Goal: Task Accomplishment & Management: Manage account settings

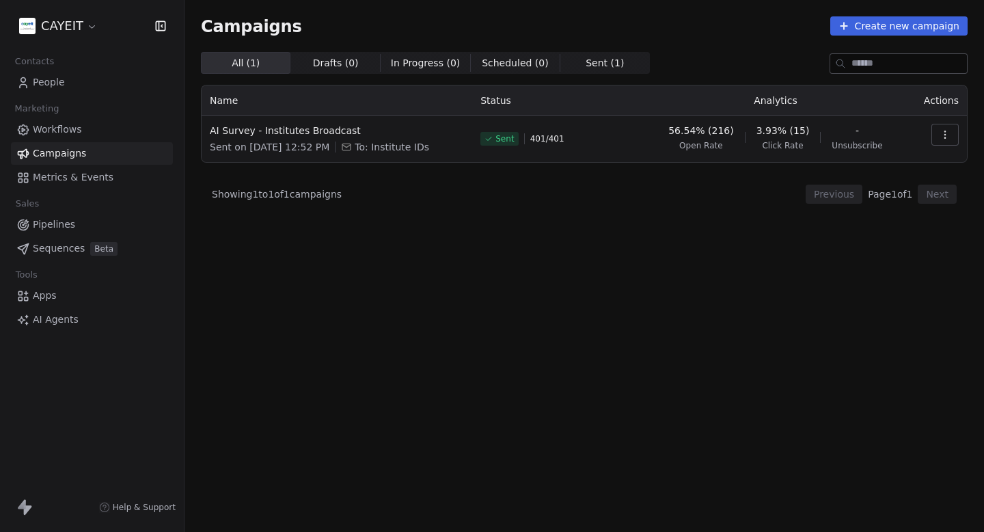
click at [86, 8] on div "CAYEIT" at bounding box center [92, 26] width 184 height 52
click at [74, 30] on html "CAYEIT Contacts People Marketing Workflows Campaigns Metrics & Events Sales Pip…" at bounding box center [492, 266] width 984 height 532
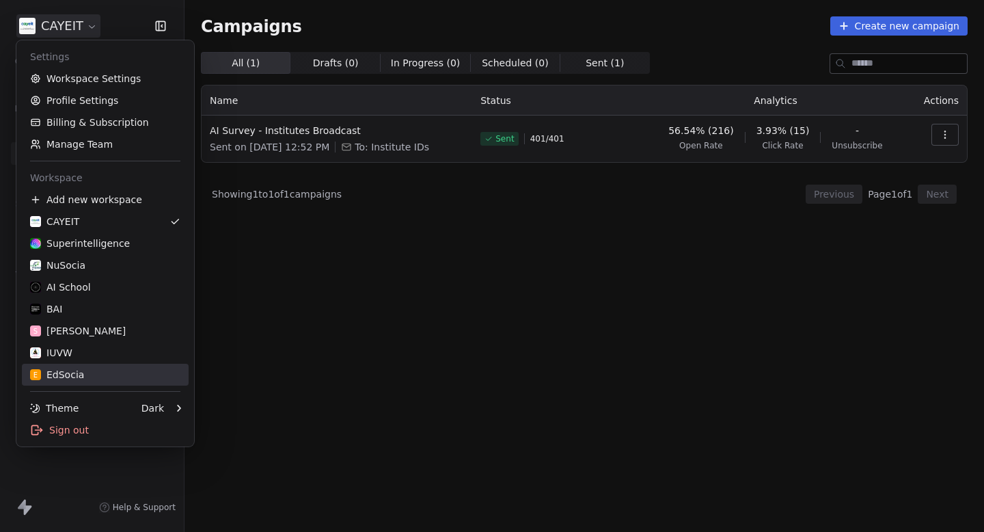
click at [85, 375] on div "E EdSocia" at bounding box center [105, 375] width 150 height 14
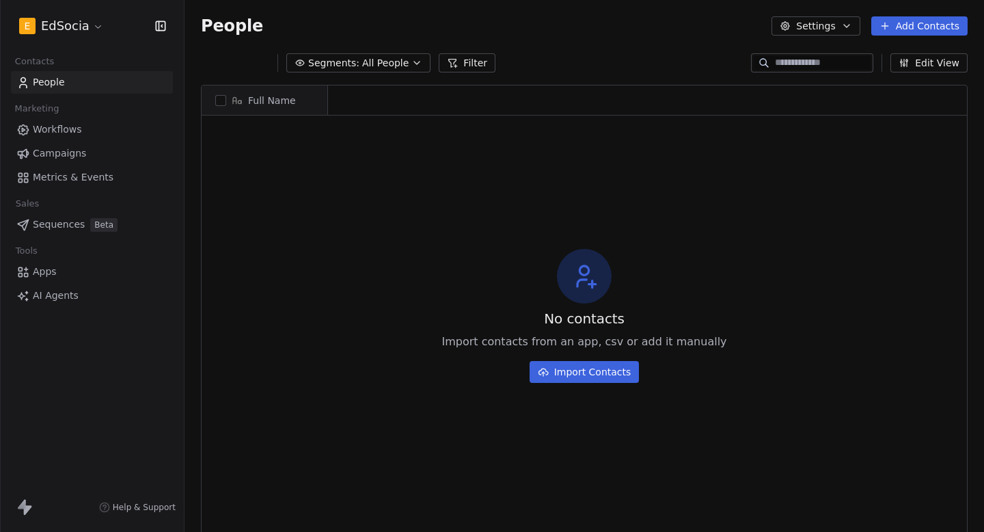
scroll to position [1, 1]
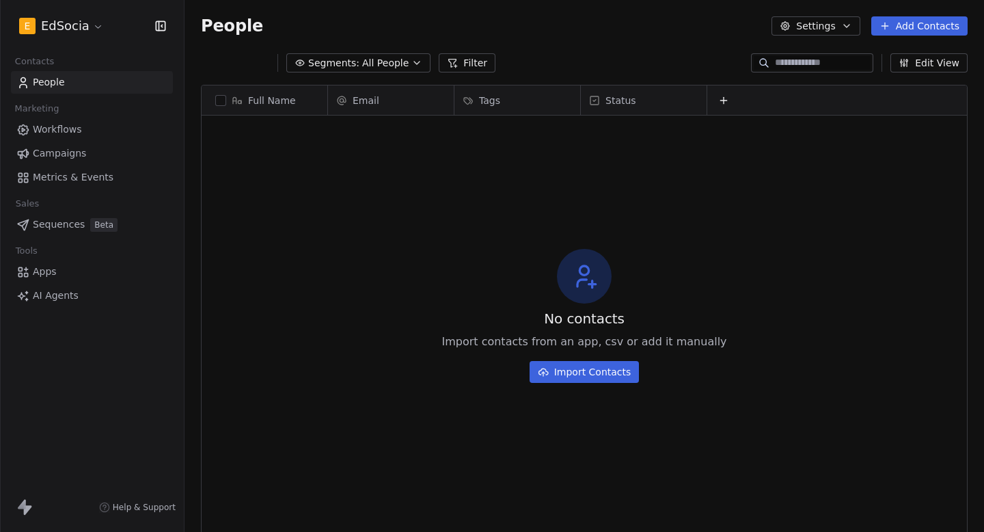
click at [65, 25] on html "E EdSocia Contacts People Marketing Workflows Campaigns Metrics & Events Sales …" at bounding box center [492, 266] width 984 height 532
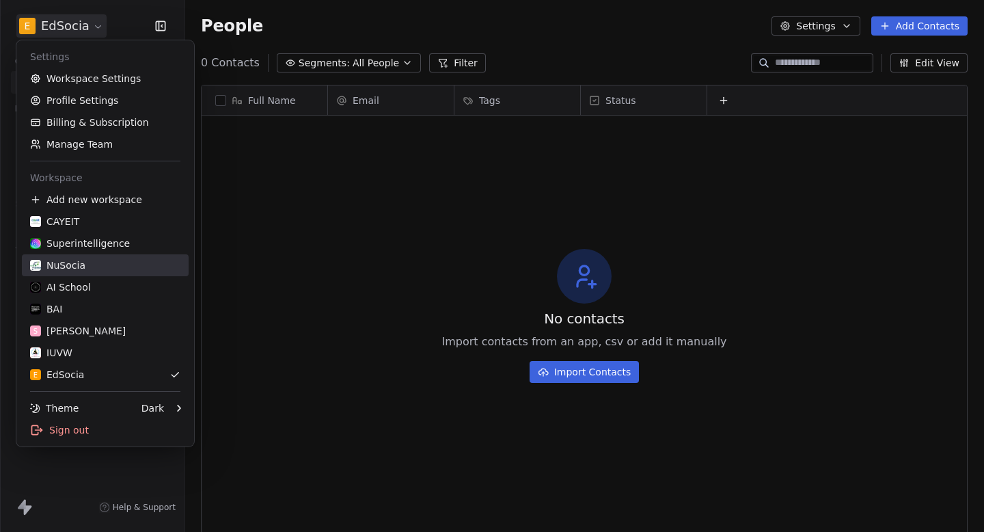
click at [74, 267] on div "NuSocia" at bounding box center [57, 265] width 55 height 14
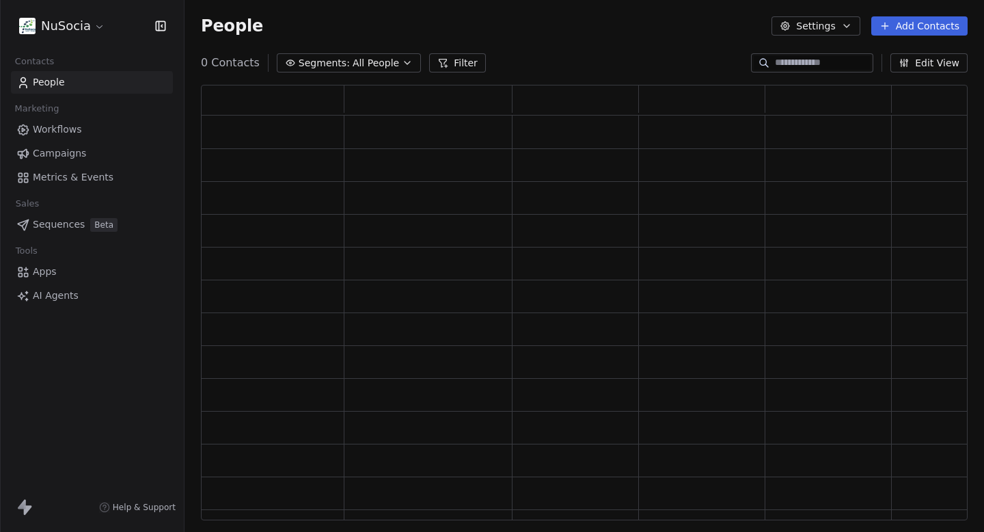
scroll to position [435, 767]
click at [78, 154] on span "Campaigns" at bounding box center [59, 153] width 53 height 14
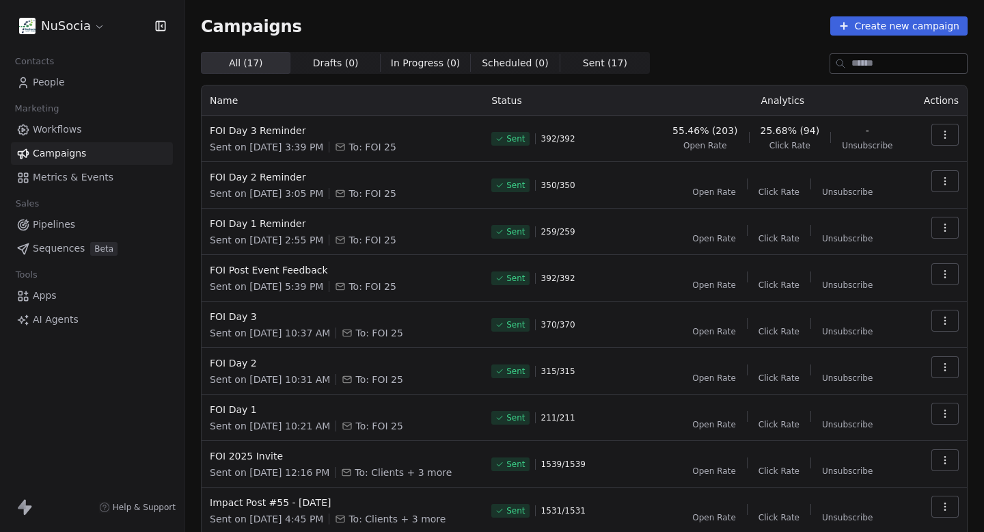
click at [60, 90] on link "People" at bounding box center [92, 82] width 162 height 23
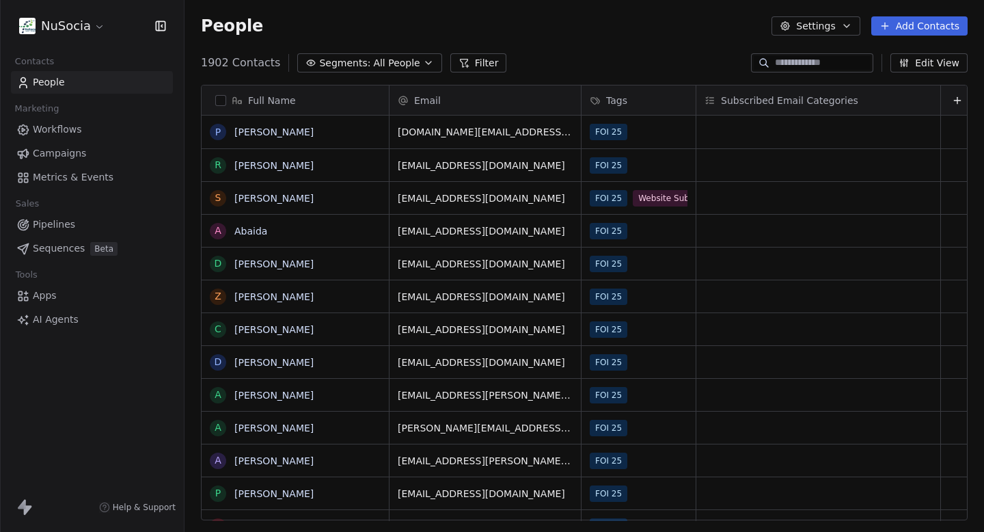
scroll to position [468, 799]
click at [92, 148] on link "Campaigns" at bounding box center [92, 153] width 162 height 23
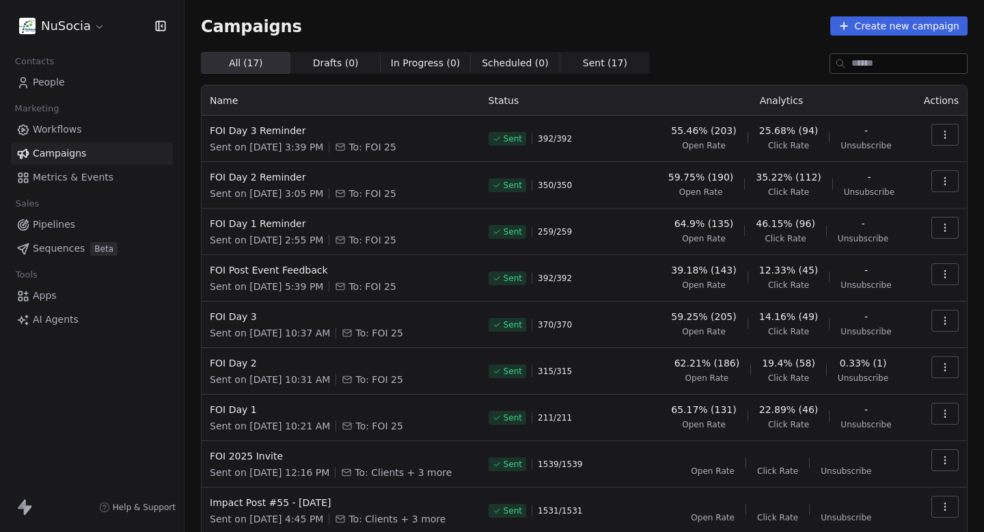
click at [83, 31] on html "NuSocia Contacts People Marketing Workflows Campaigns Metrics & Events Sales Pi…" at bounding box center [492, 266] width 984 height 532
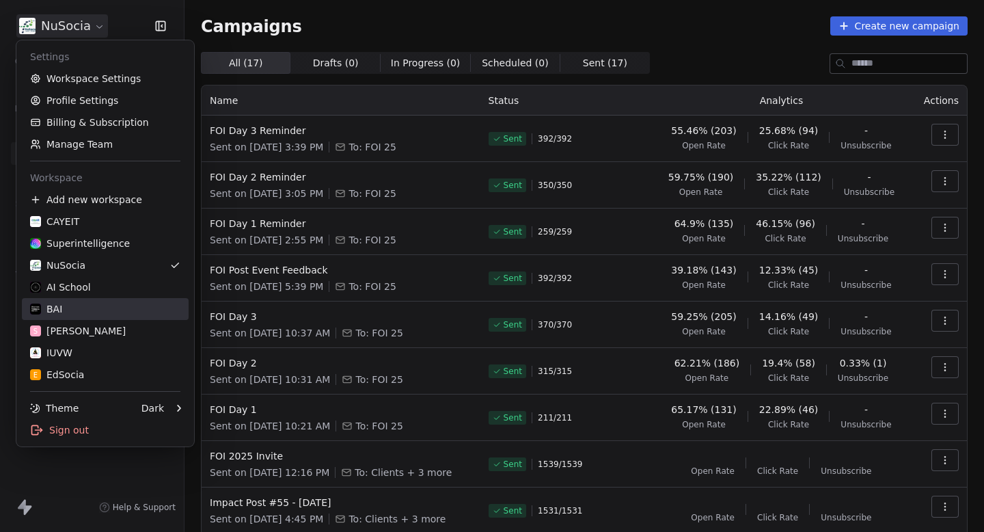
click at [102, 312] on div "BAI" at bounding box center [105, 309] width 150 height 14
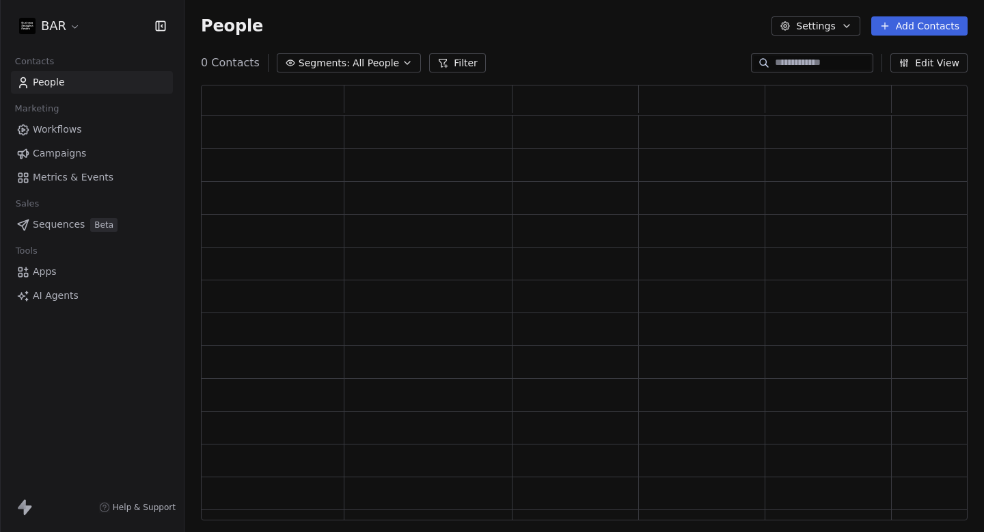
scroll to position [1, 1]
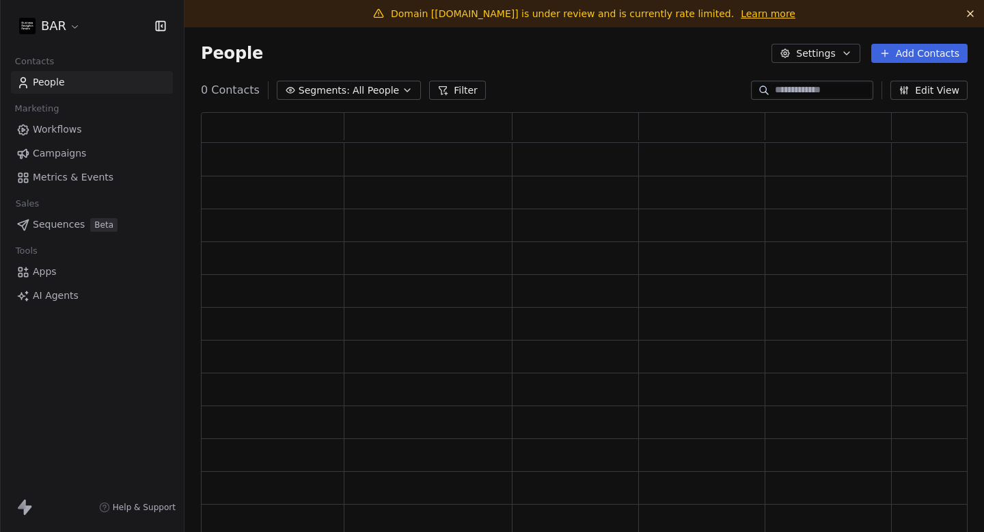
click at [82, 159] on span "Campaigns" at bounding box center [59, 153] width 53 height 14
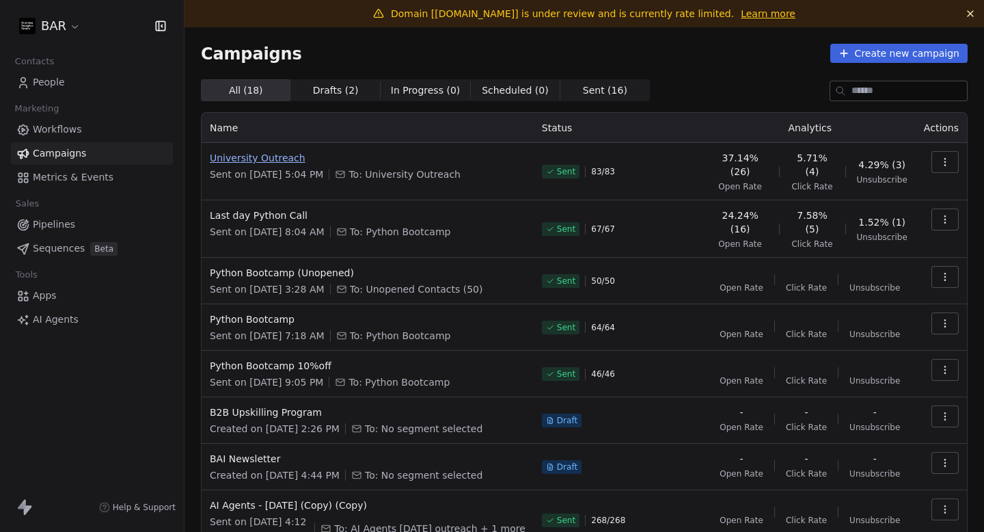
click at [269, 158] on span "University Outreach" at bounding box center [368, 158] width 316 height 14
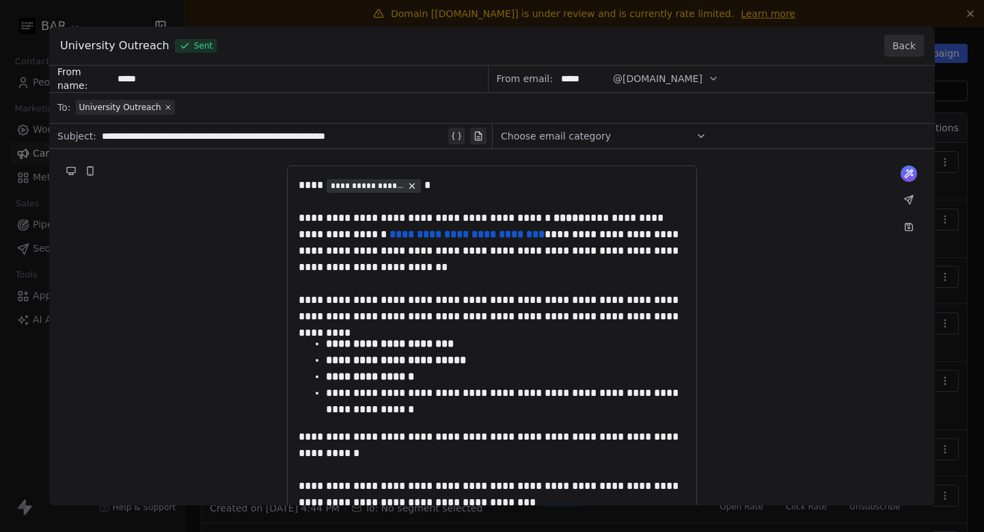
click at [896, 51] on button "Back" at bounding box center [904, 46] width 40 height 22
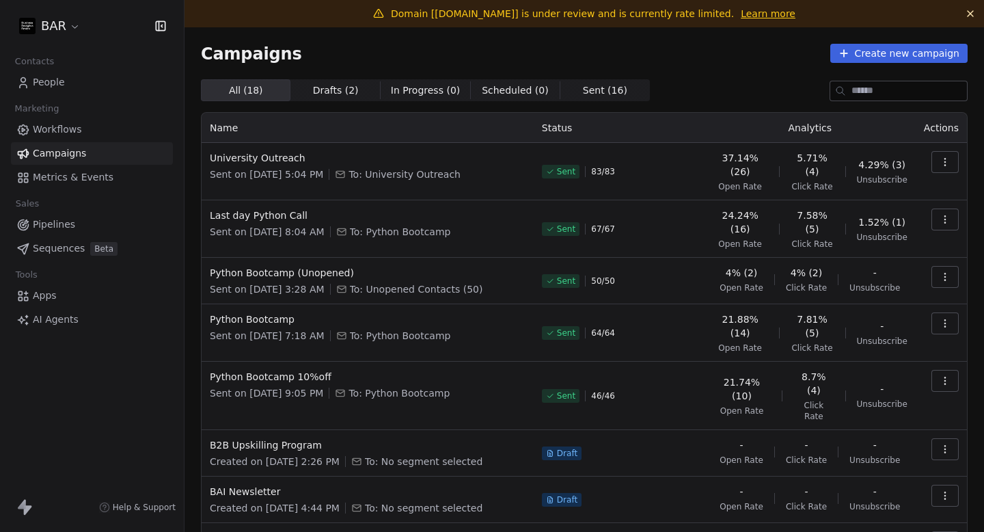
click at [88, 72] on link "People" at bounding box center [92, 82] width 162 height 23
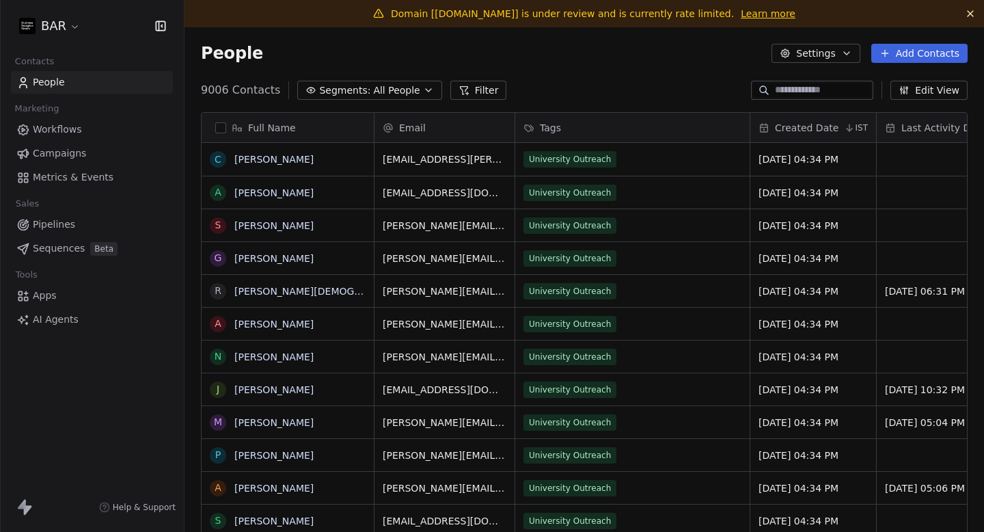
click at [53, 25] on html "BAR Contacts People Marketing Workflows Campaigns Metrics & Events Sales Pipeli…" at bounding box center [492, 266] width 984 height 532
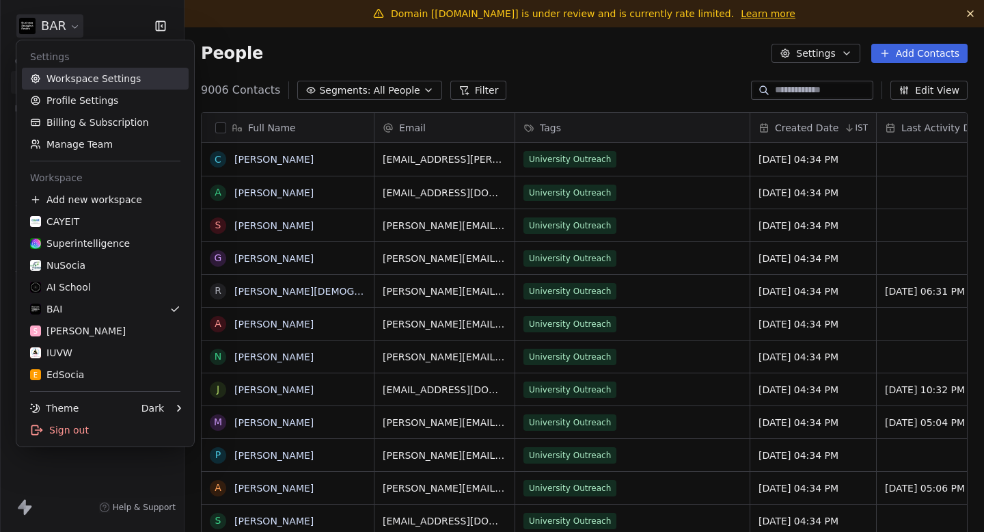
click at [76, 79] on link "Workspace Settings" at bounding box center [105, 79] width 167 height 22
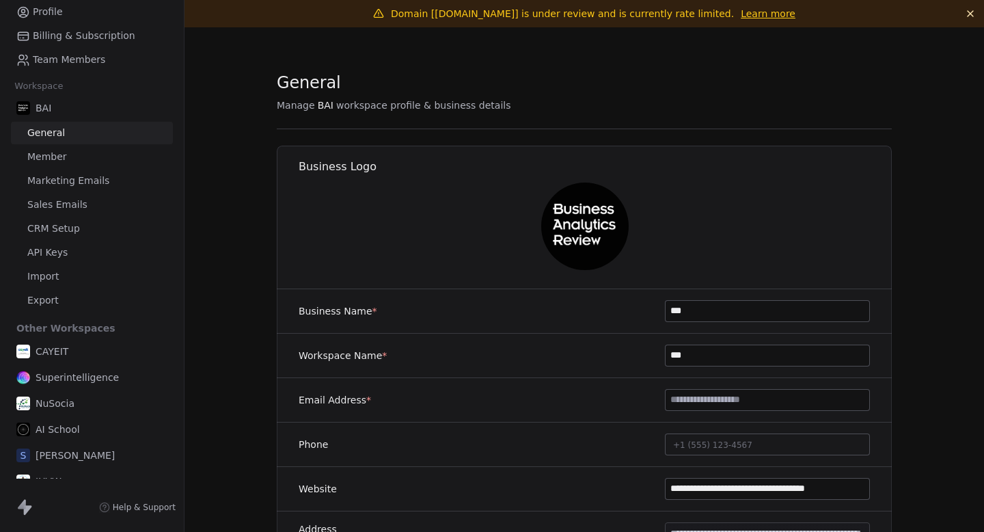
click at [47, 277] on span "Import" at bounding box center [42, 276] width 31 height 14
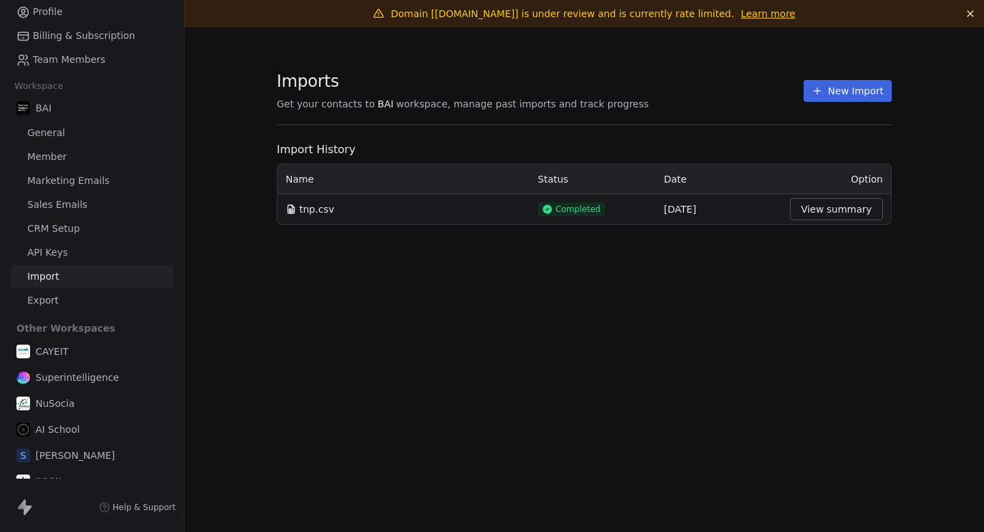
click at [834, 219] on button "View summary" at bounding box center [836, 209] width 93 height 22
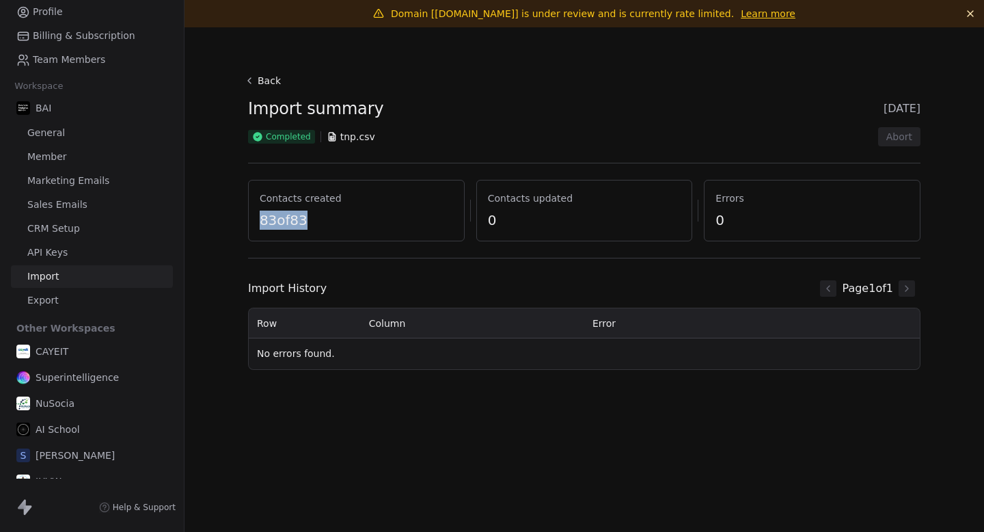
drag, startPoint x: 291, startPoint y: 217, endPoint x: 374, endPoint y: 219, distance: 82.7
click at [374, 220] on div "Contacts created 83 of 83" at bounding box center [356, 210] width 217 height 61
click at [374, 219] on span "83 of 83" at bounding box center [356, 219] width 193 height 19
drag, startPoint x: 515, startPoint y: 217, endPoint x: 416, endPoint y: 208, distance: 99.5
click at [417, 208] on div "Contacts created 83 of 83 Contacts updated 0 Errors 0" at bounding box center [584, 210] width 672 height 61
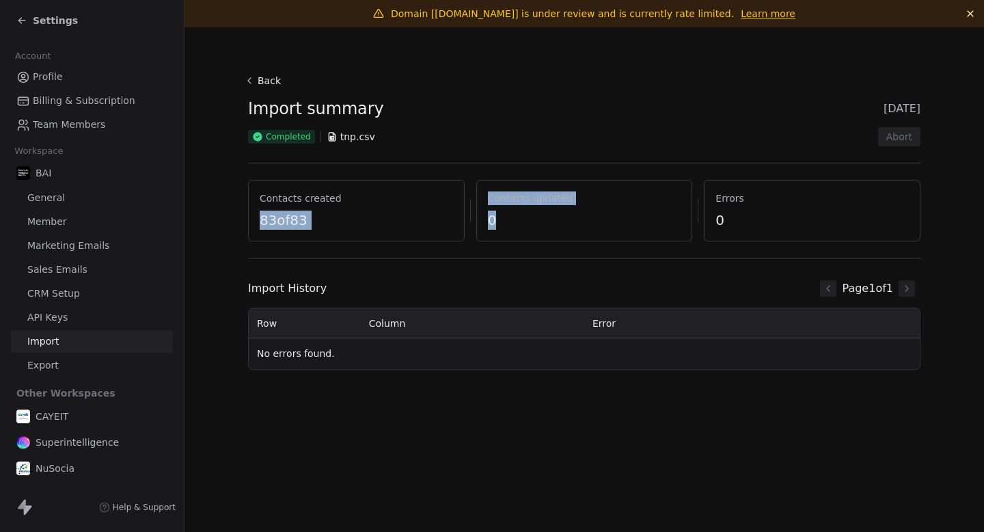
click at [23, 23] on icon at bounding box center [21, 20] width 11 height 11
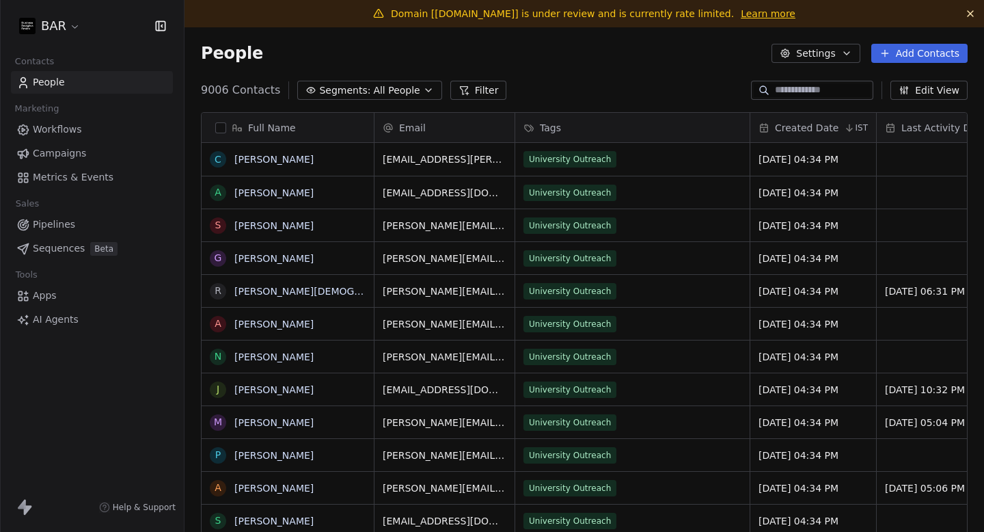
scroll to position [1, 1]
click at [70, 143] on link "Campaigns" at bounding box center [92, 153] width 162 height 23
